Goal: Check status: Check status

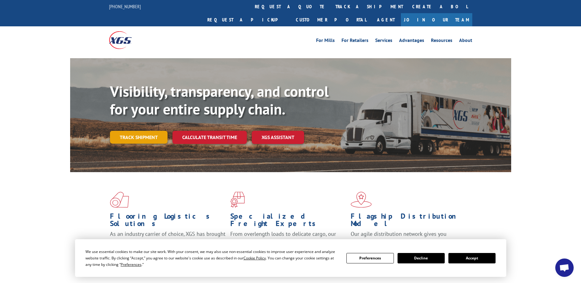
click at [141, 131] on link "Track shipment" at bounding box center [139, 137] width 58 height 13
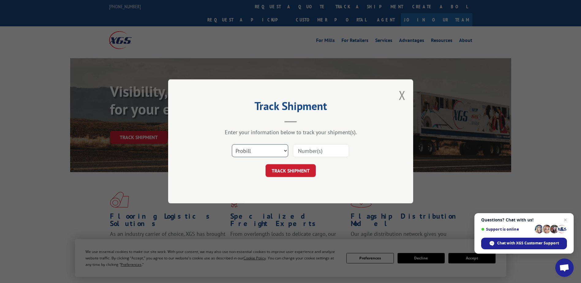
click at [281, 148] on select "Select category... Probill BOL PO" at bounding box center [260, 151] width 56 height 13
select select "bol"
click at [232, 145] on select "Select category... Probill BOL PO" at bounding box center [260, 151] width 56 height 13
click at [321, 152] on input at bounding box center [321, 151] width 56 height 13
type input "4088517"
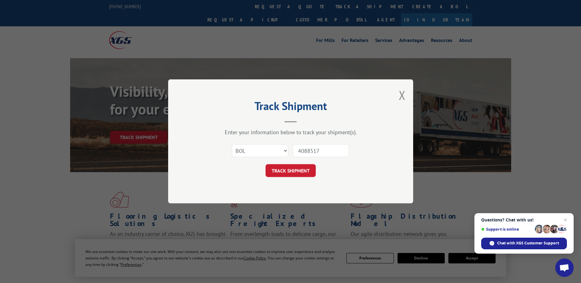
click button "TRACK SHIPMENT" at bounding box center [291, 171] width 50 height 13
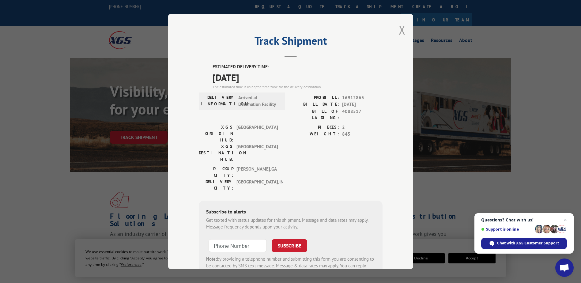
click at [399, 29] on button "Close modal" at bounding box center [402, 30] width 7 height 16
